Goal: Information Seeking & Learning: Learn about a topic

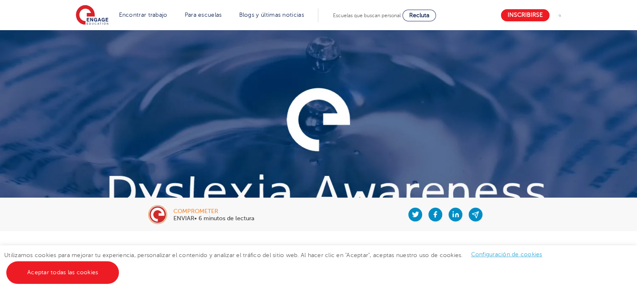
click at [554, 166] on img at bounding box center [318, 174] width 637 height 289
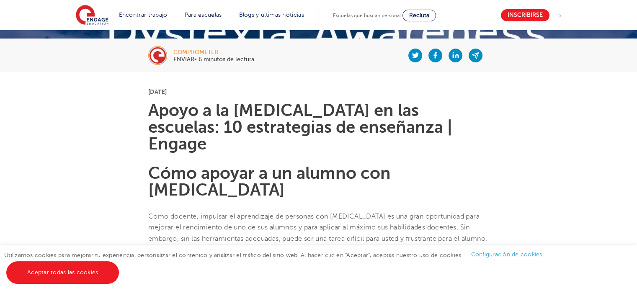
scroll to position [174, 0]
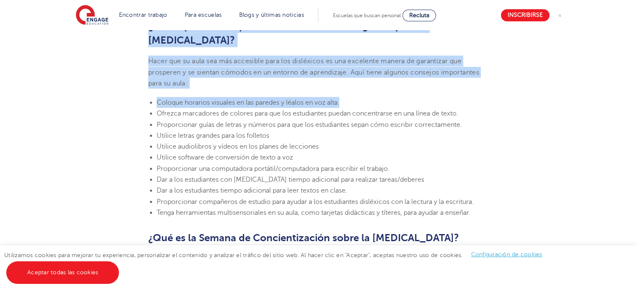
scroll to position [2042, 0]
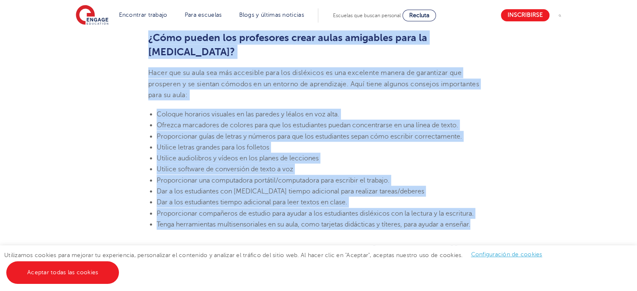
drag, startPoint x: 153, startPoint y: 93, endPoint x: 476, endPoint y: 133, distance: 325.8
copy section "Lorem i do sitametc ad eli seddoeiu: 57 temporincid ut laboreetd | Magnaa Enim …"
click at [459, 175] on li "Proporcionar una computadora portátil/computadora para escribir el trabajo." at bounding box center [323, 180] width 332 height 11
